Goal: Task Accomplishment & Management: Use online tool/utility

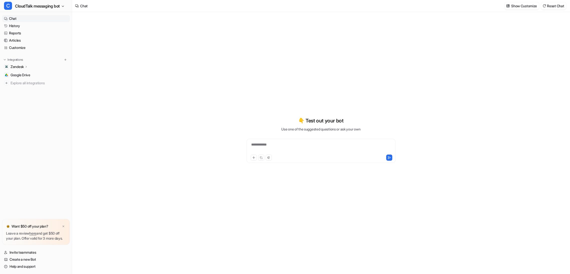
type textarea "**********"
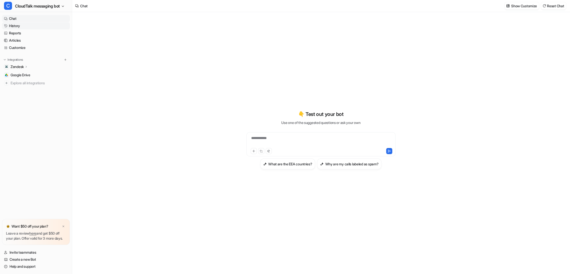
click at [22, 26] on link "History" at bounding box center [36, 25] width 68 height 7
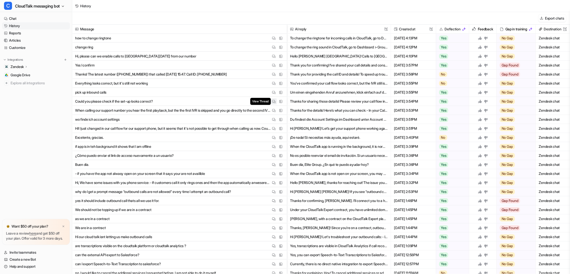
click at [272, 102] on img at bounding box center [274, 101] width 4 height 4
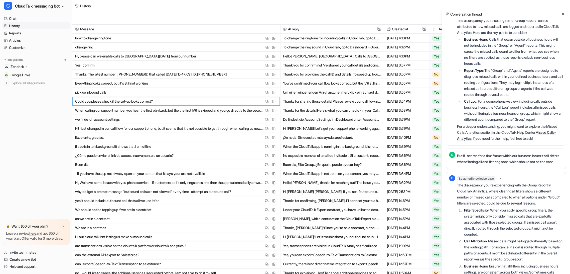
scroll to position [184, 0]
